Goal: Find specific page/section: Find specific page/section

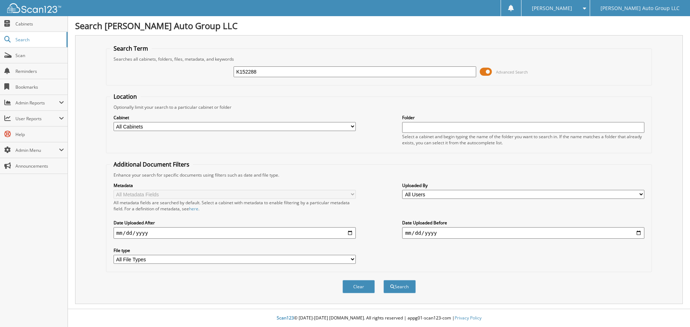
type input "K152288"
click at [383, 280] on button "Search" at bounding box center [399, 286] width 32 height 13
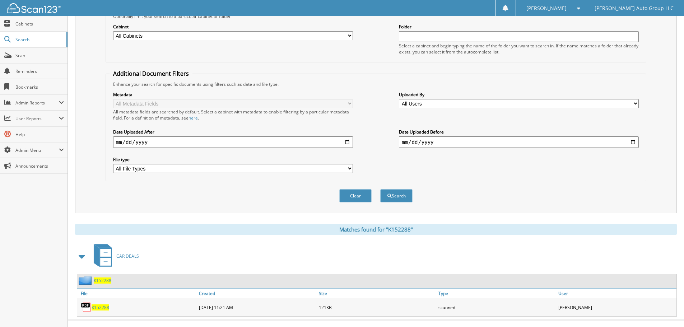
scroll to position [102, 0]
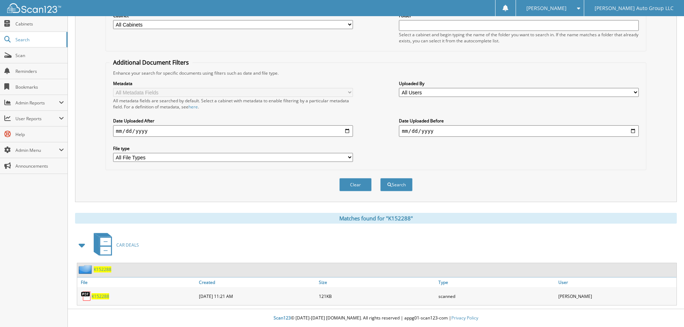
click at [83, 247] on span at bounding box center [82, 245] width 10 height 13
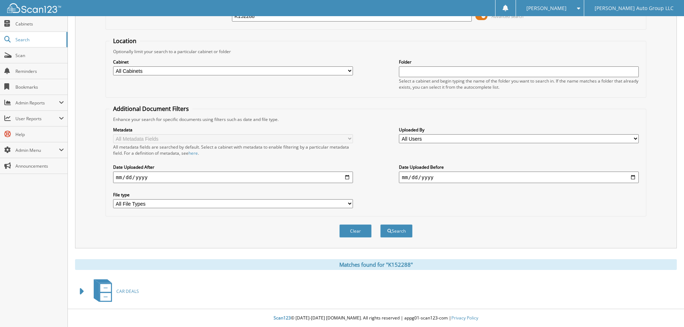
scroll to position [56, 0]
click at [83, 292] on span at bounding box center [82, 291] width 10 height 13
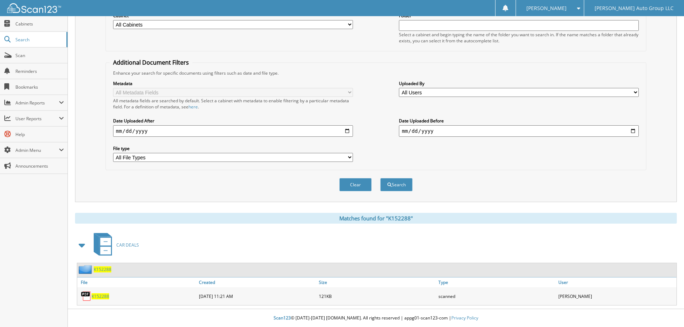
click at [97, 294] on span "K152288" at bounding box center [101, 296] width 18 height 6
click at [102, 267] on span "K152288" at bounding box center [103, 270] width 18 height 6
